Goal: Task Accomplishment & Management: Use online tool/utility

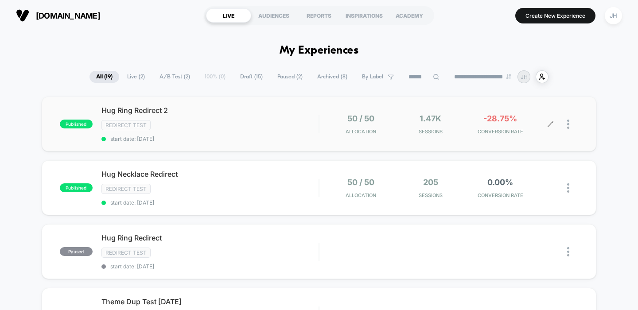
click at [412, 116] on div "1.47k Sessions" at bounding box center [430, 124] width 65 height 21
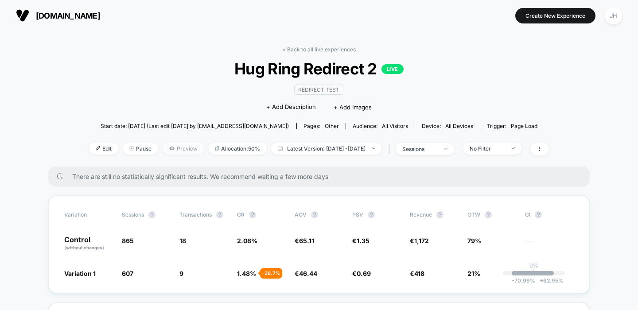
click at [163, 145] on span "Preview" at bounding box center [184, 149] width 42 height 12
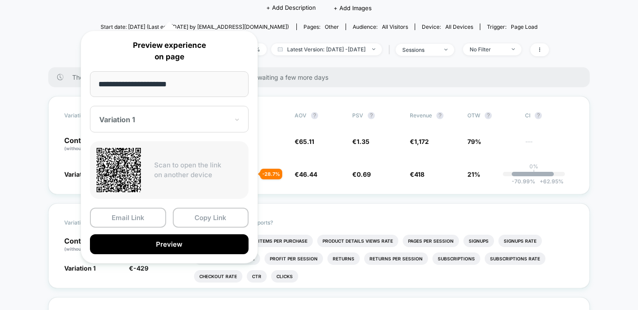
scroll to position [133, 0]
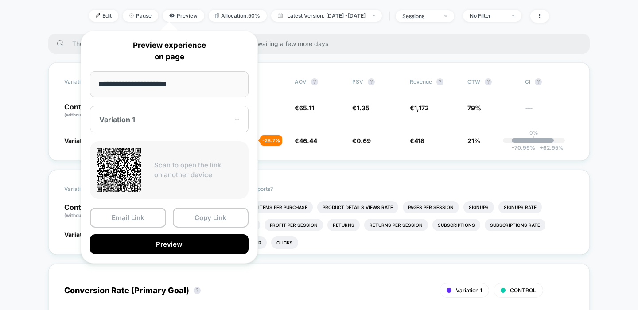
click at [210, 130] on body "[DOMAIN_NAME] Create New Experience JH [DOMAIN_NAME] < Back to all live experie…" at bounding box center [319, 155] width 638 height 310
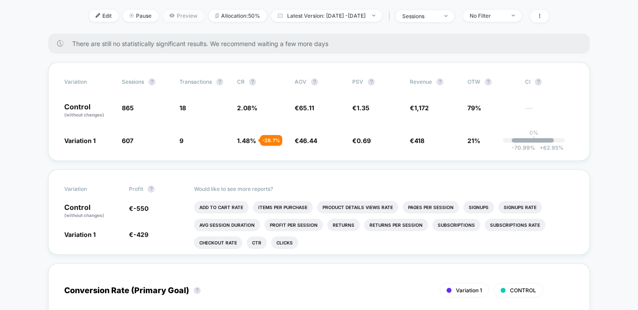
click at [179, 14] on span "Preview" at bounding box center [184, 16] width 42 height 12
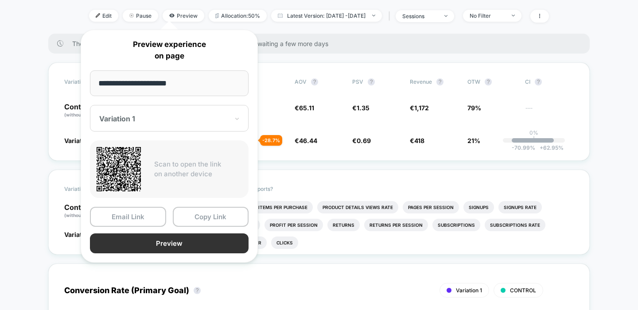
click at [175, 234] on button "Preview" at bounding box center [169, 244] width 159 height 20
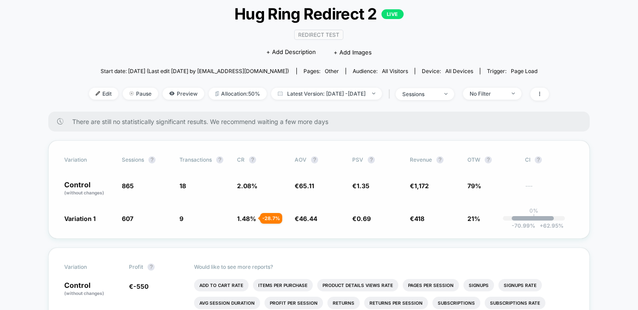
scroll to position [43, 0]
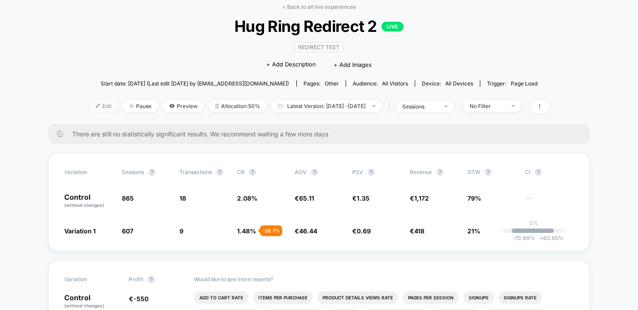
click at [89, 104] on span "Edit" at bounding box center [103, 106] width 29 height 12
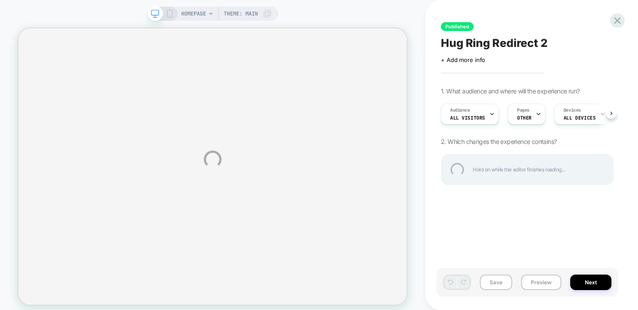
click at [614, 113] on div "HOMEPAGE Theme: MAIN Published Hug Ring Redirect 2 Click to edit experience det…" at bounding box center [319, 159] width 638 height 319
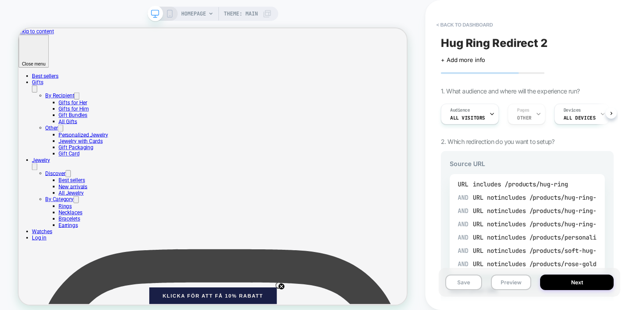
click at [494, 203] on div "notincludes /products/hug-ring-solid-gold" at bounding box center [559, 197] width 145 height 13
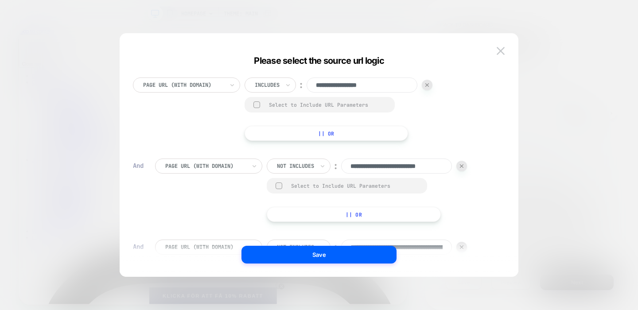
scroll to position [0, 12]
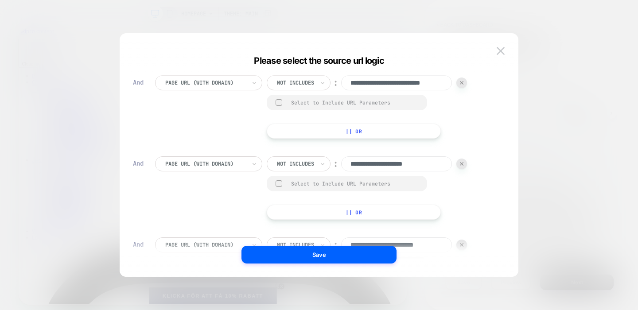
click at [497, 51] on img at bounding box center [501, 51] width 8 height 8
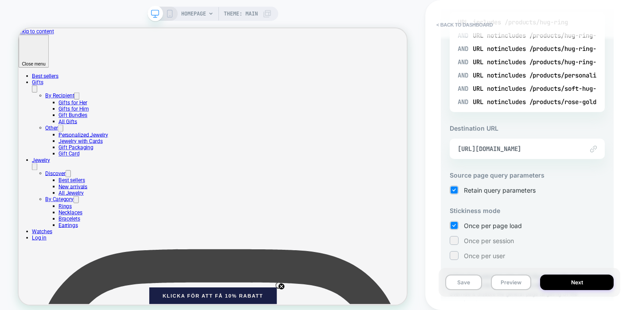
scroll to position [179, 0]
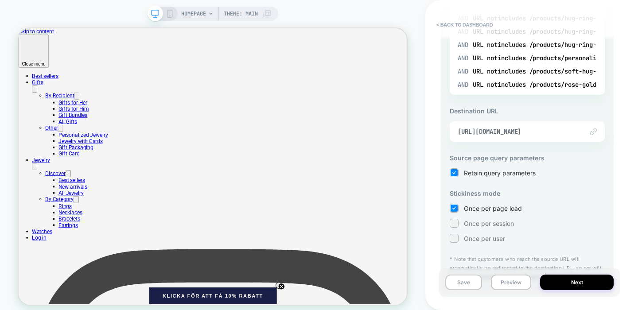
click at [518, 140] on div "Link to [URL][DOMAIN_NAME]" at bounding box center [527, 131] width 155 height 20
click at [517, 135] on span "[URL][DOMAIN_NAME]" at bounding box center [516, 132] width 117 height 8
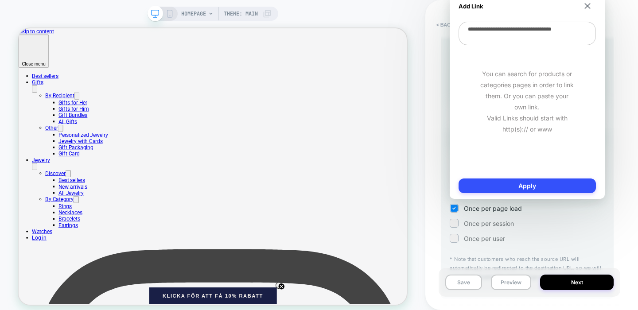
click at [512, 39] on textarea "**********" at bounding box center [527, 33] width 137 height 23
click at [592, 9] on div "Add Link" at bounding box center [527, 6] width 137 height 22
click at [585, 4] on img at bounding box center [587, 6] width 6 height 6
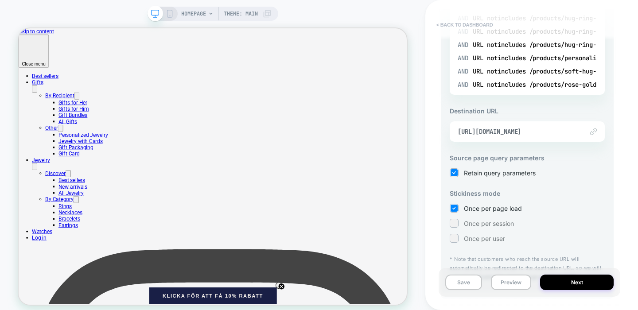
click at [460, 22] on button "< back to dashboard" at bounding box center [464, 25] width 65 height 14
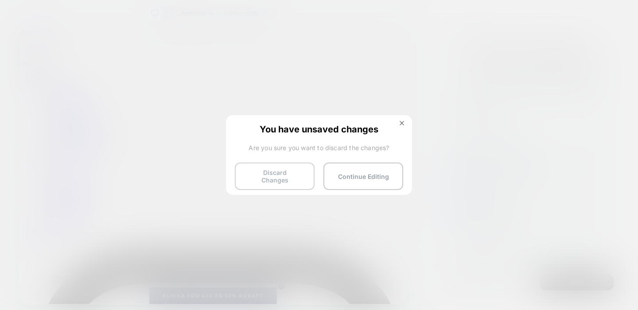
click at [287, 178] on button "Discard Changes" at bounding box center [275, 176] width 80 height 27
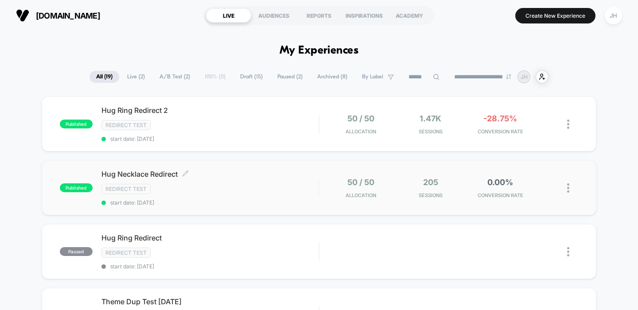
click at [276, 192] on div "Redirect Test" at bounding box center [210, 189] width 218 height 10
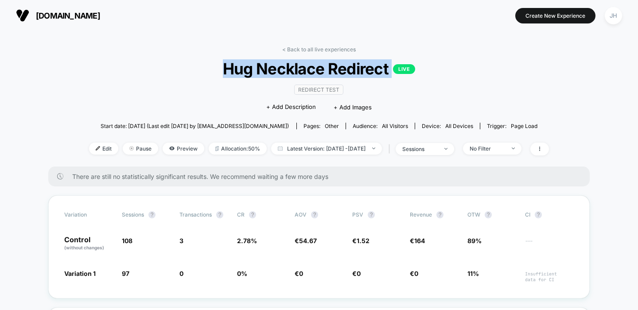
drag, startPoint x: 347, startPoint y: 63, endPoint x: 476, endPoint y: 74, distance: 128.9
click at [475, 74] on span "Hug Necklace Redirect LIVE" at bounding box center [319, 68] width 414 height 19
click at [476, 74] on span "Hug Necklace Redirect LIVE" at bounding box center [319, 68] width 414 height 19
drag, startPoint x: 476, startPoint y: 74, endPoint x: 196, endPoint y: 62, distance: 280.3
click at [196, 62] on span "Hug Necklace Redirect LIVE" at bounding box center [319, 68] width 414 height 19
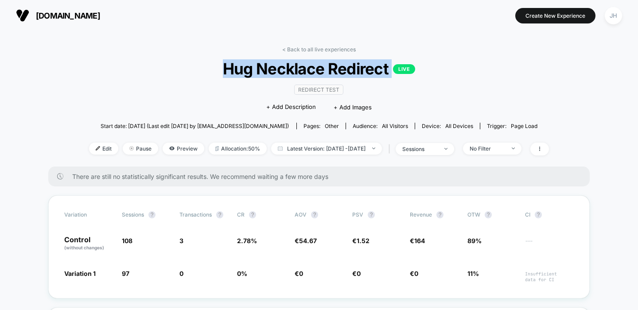
click at [196, 62] on span "Hug Necklace Redirect LIVE" at bounding box center [319, 68] width 414 height 19
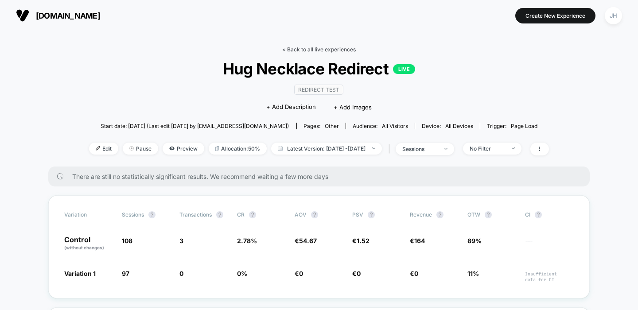
click at [282, 47] on link "< Back to all live experiences" at bounding box center [319, 49] width 74 height 7
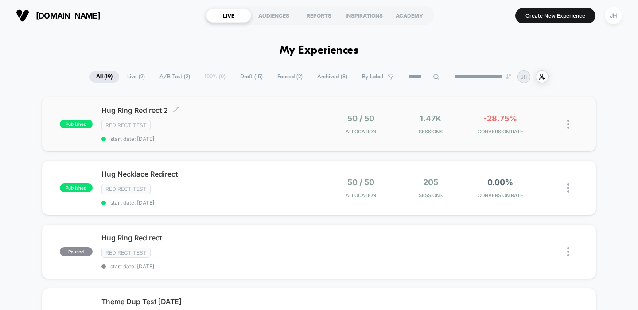
click at [301, 136] on span "start date: [DATE]" at bounding box center [210, 139] width 218 height 7
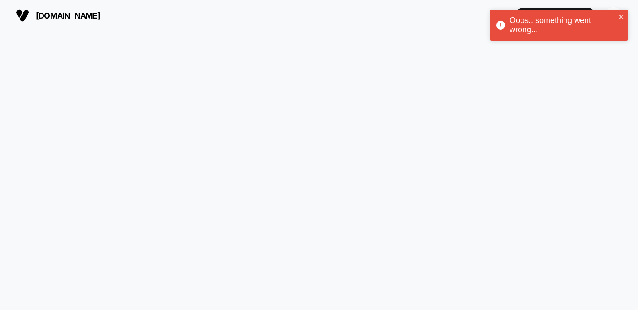
click at [71, 12] on span "[DOMAIN_NAME]" at bounding box center [68, 15] width 64 height 9
click at [620, 19] on icon "close" at bounding box center [621, 17] width 4 height 4
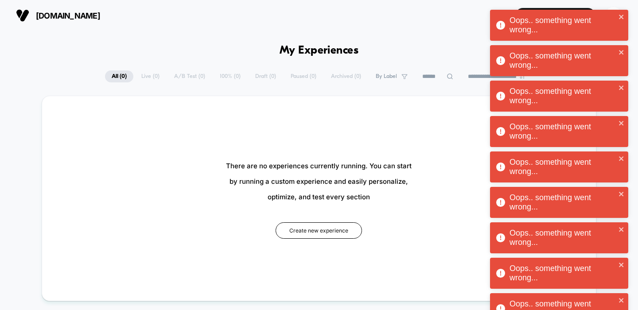
click at [66, 13] on span "[DOMAIN_NAME]" at bounding box center [68, 15] width 64 height 9
